Goal: Transaction & Acquisition: Purchase product/service

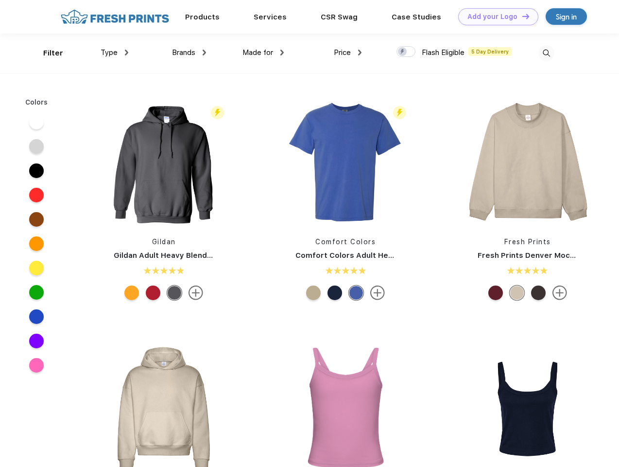
click at [495, 17] on link "Add your Logo Design Tool" at bounding box center [498, 16] width 80 height 17
click at [0, 0] on div "Design Tool" at bounding box center [0, 0] width 0 height 0
click at [521, 16] on link "Add your Logo Design Tool" at bounding box center [498, 16] width 80 height 17
click at [47, 53] on div "Filter" at bounding box center [53, 53] width 20 height 11
click at [115, 52] on span "Type" at bounding box center [109, 52] width 17 height 9
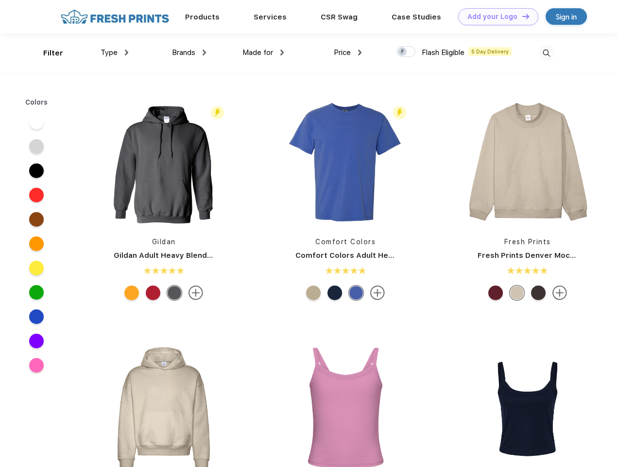
click at [189, 52] on span "Brands" at bounding box center [183, 52] width 23 height 9
click at [263, 52] on span "Made for" at bounding box center [258, 52] width 31 height 9
click at [348, 52] on span "Price" at bounding box center [342, 52] width 17 height 9
click at [406, 52] on div at bounding box center [406, 51] width 19 height 11
click at [403, 52] on input "checkbox" at bounding box center [400, 49] width 6 height 6
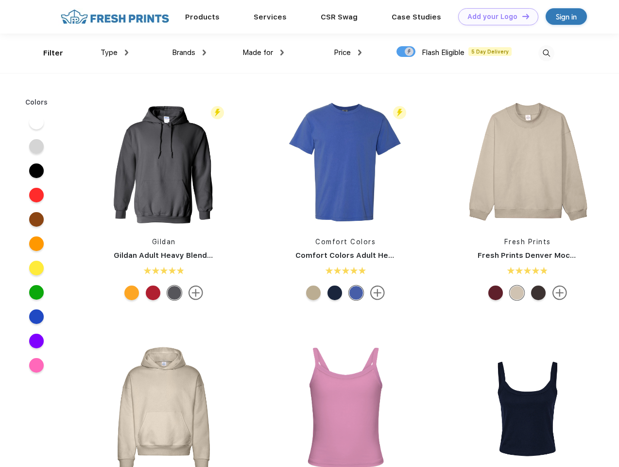
click at [546, 53] on img at bounding box center [546, 53] width 16 height 16
